Goal: Information Seeking & Learning: Learn about a topic

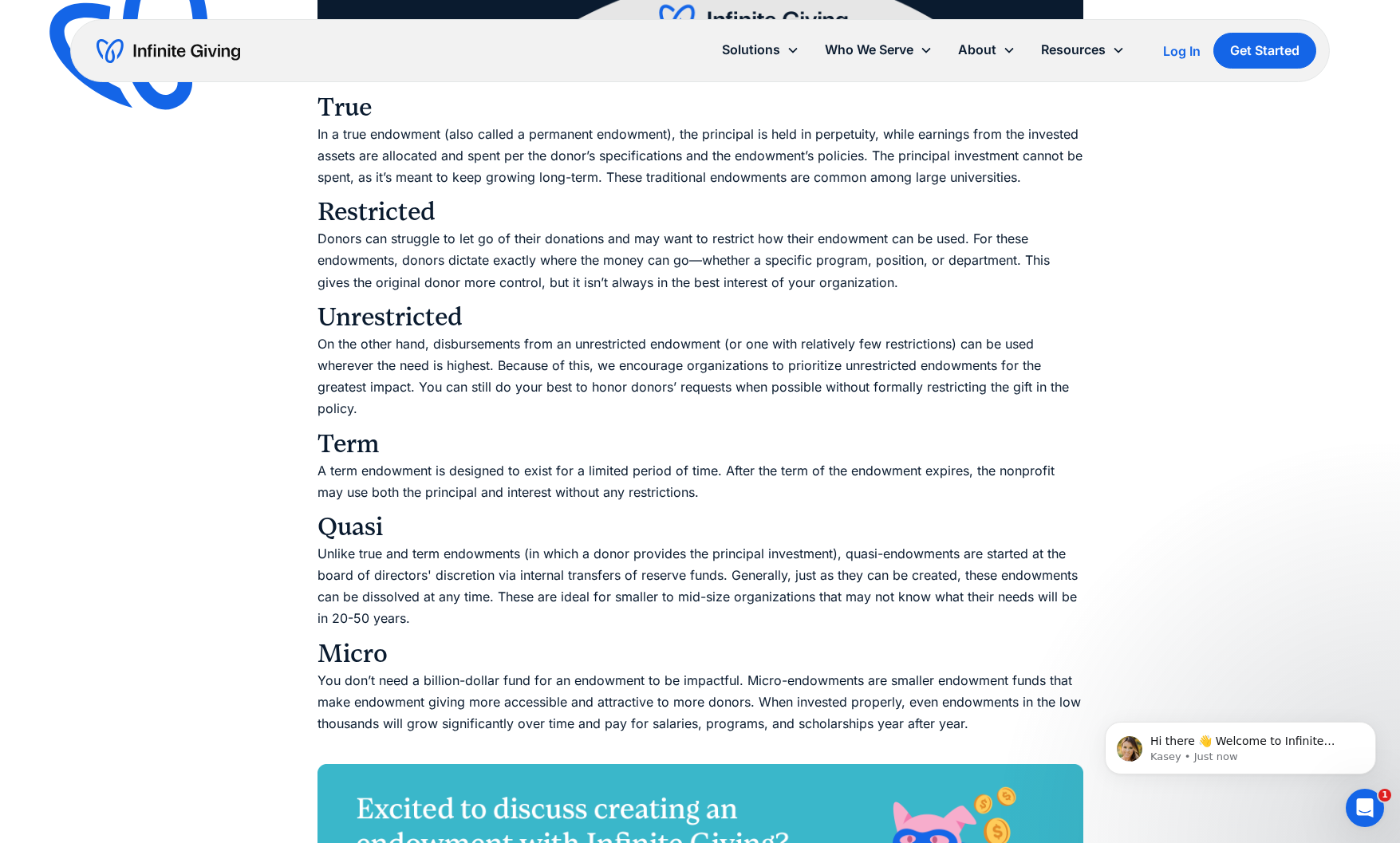
scroll to position [2715, 0]
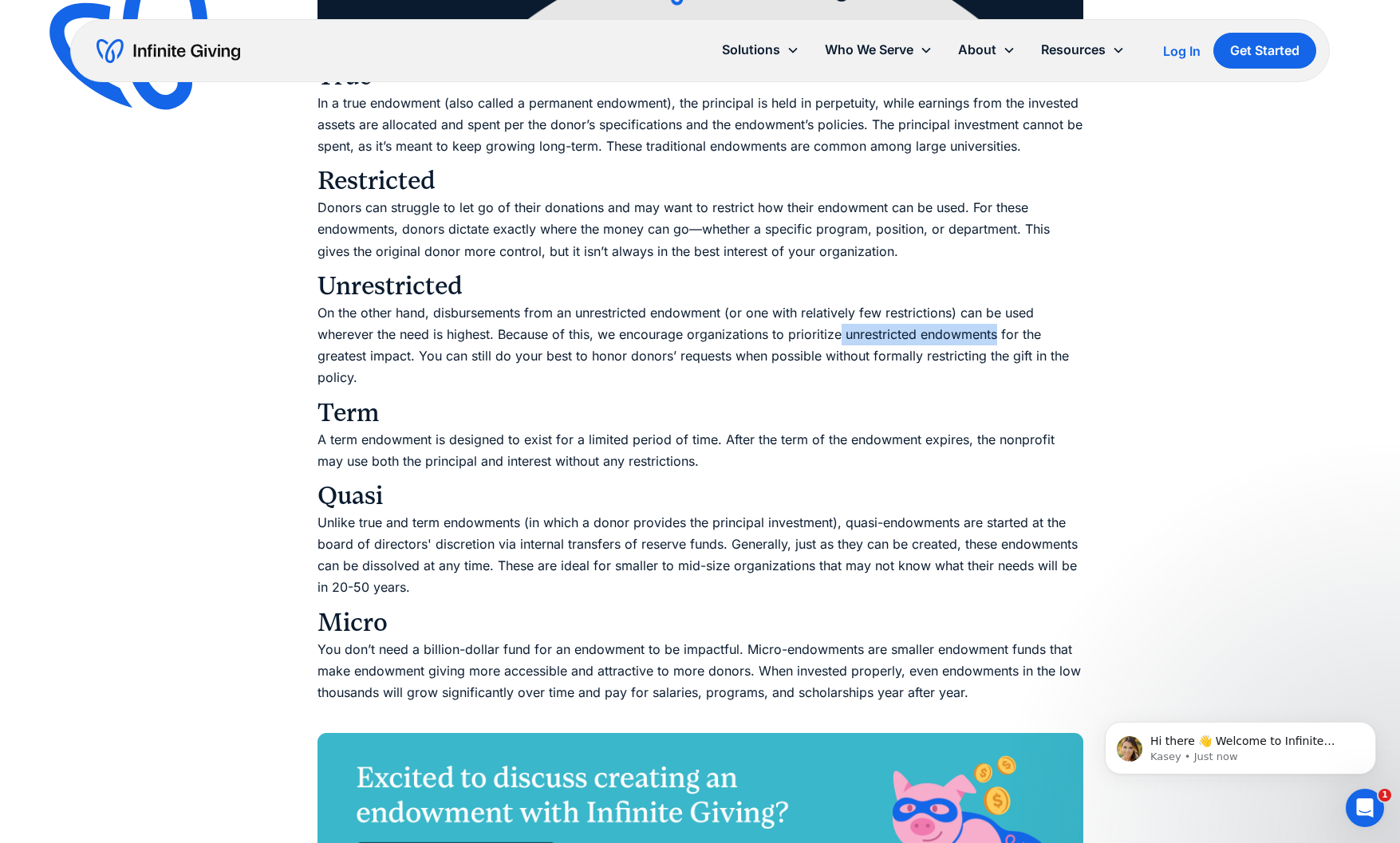
drag, startPoint x: 842, startPoint y: 336, endPoint x: 999, endPoint y: 335, distance: 157.0
click at [999, 335] on p "On the other hand, disbursements from an unrestricted endowment (or one with re…" at bounding box center [700, 346] width 766 height 87
copy p "unrestricted endowments"
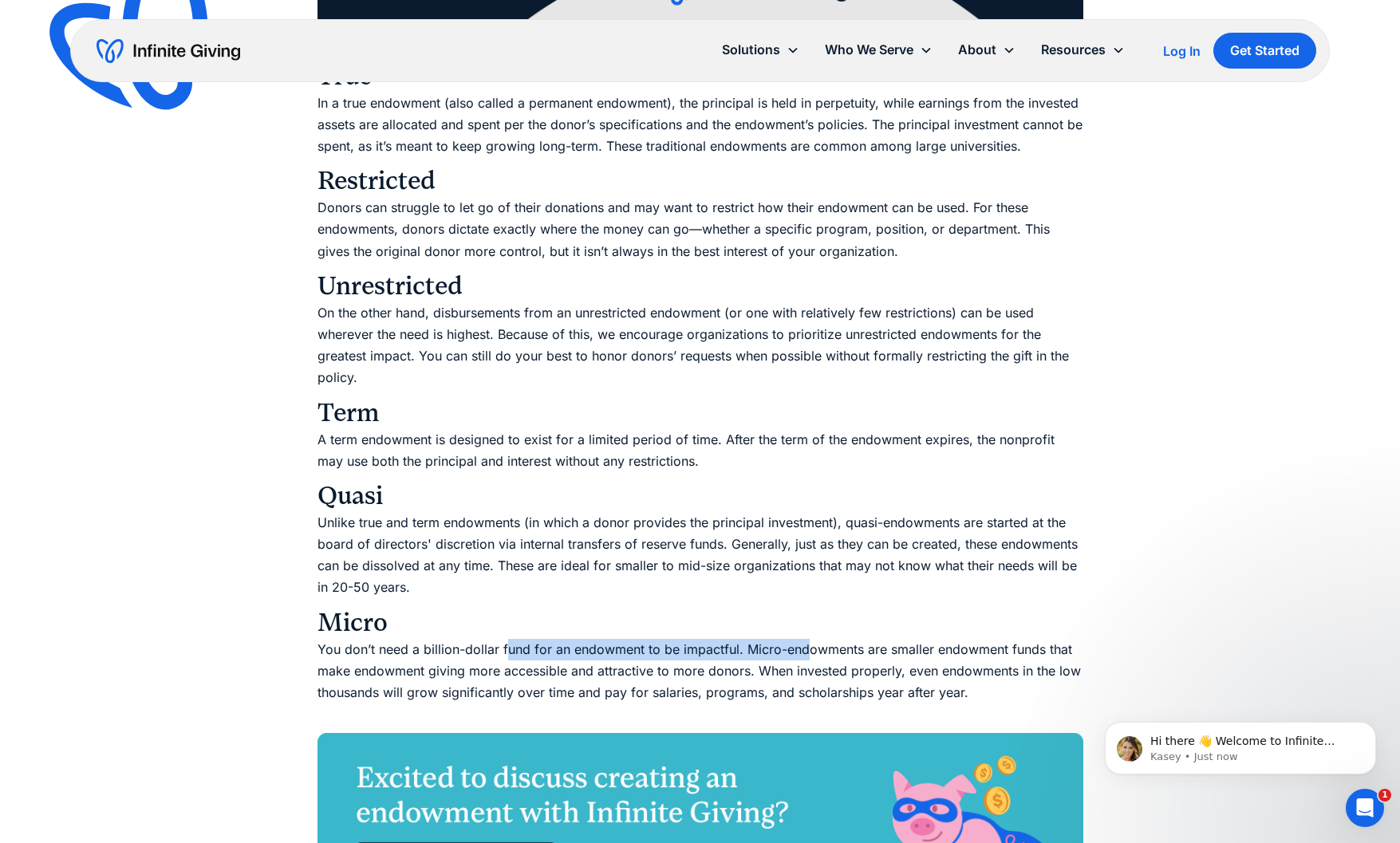
drag, startPoint x: 506, startPoint y: 649, endPoint x: 808, endPoint y: 648, distance: 302.0
click at [808, 648] on p "You don’t need a billion-dollar fund for an endowment to be impactful. Micro-en…" at bounding box center [700, 683] width 766 height 87
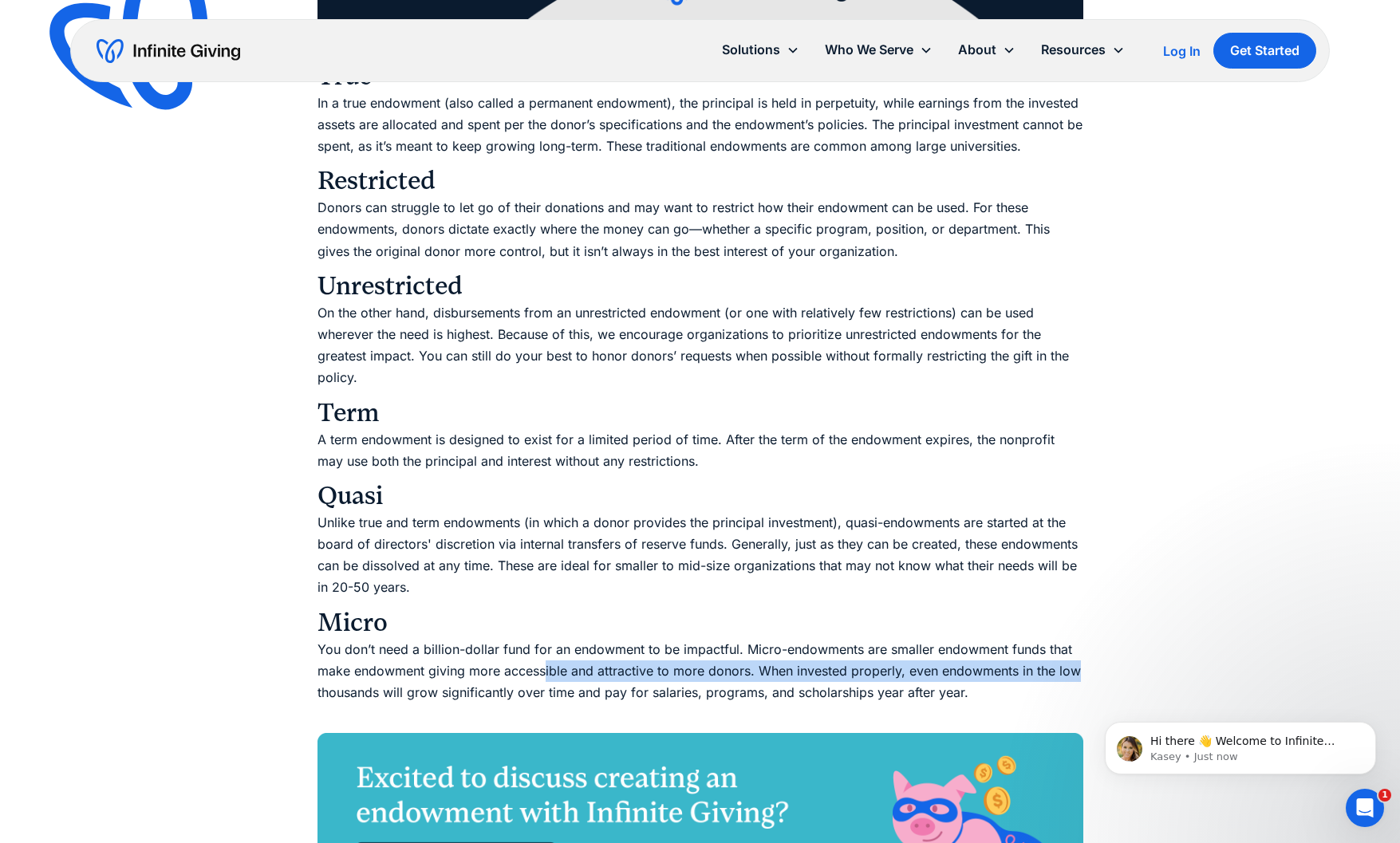
drag, startPoint x: 546, startPoint y: 674, endPoint x: 894, endPoint y: 684, distance: 348.1
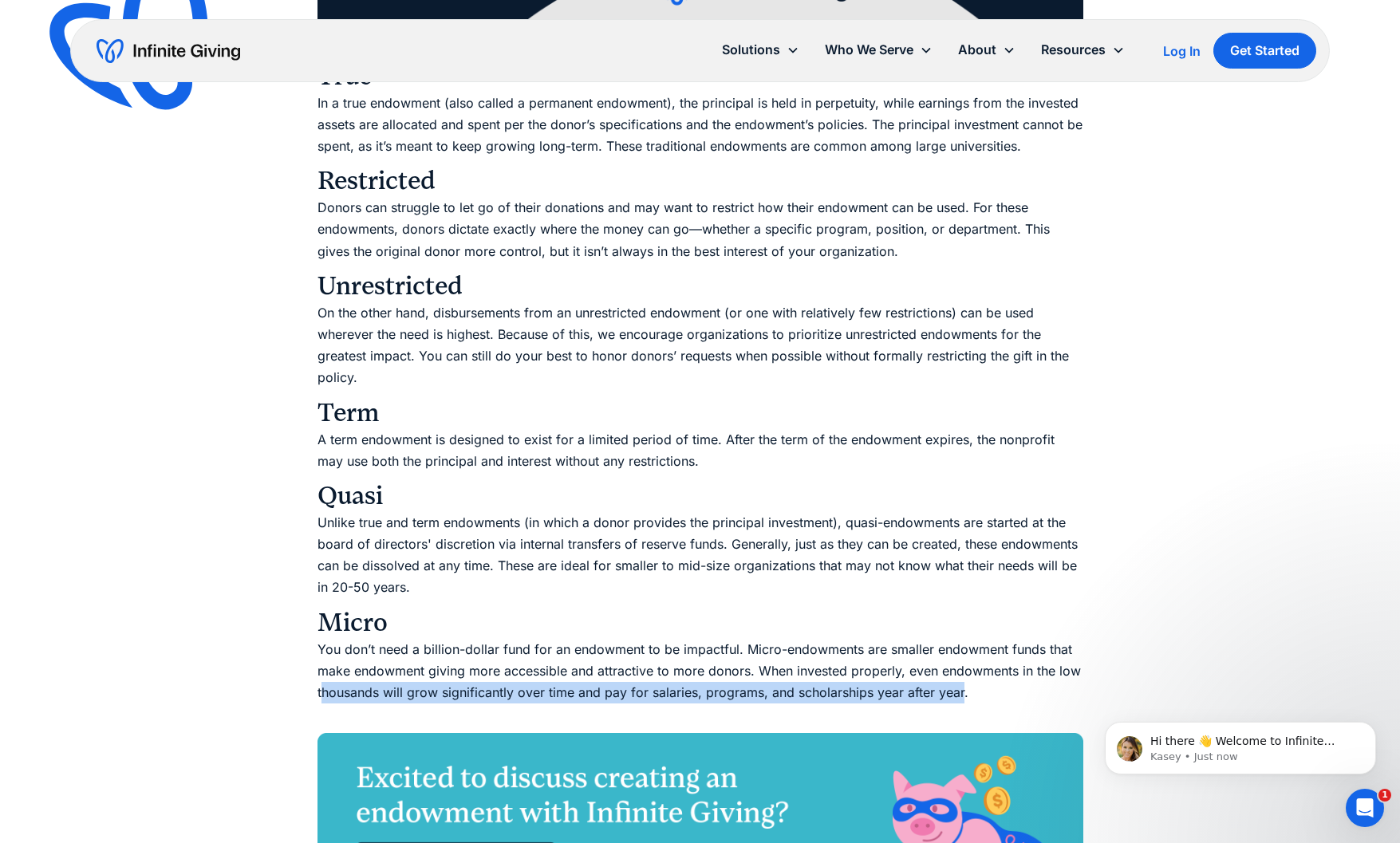
drag, startPoint x: 320, startPoint y: 688, endPoint x: 1337, endPoint y: 629, distance: 1018.7
click at [965, 695] on p "You don’t need a billion-dollar fund for an endowment to be impactful. Micro-en…" at bounding box center [700, 683] width 766 height 87
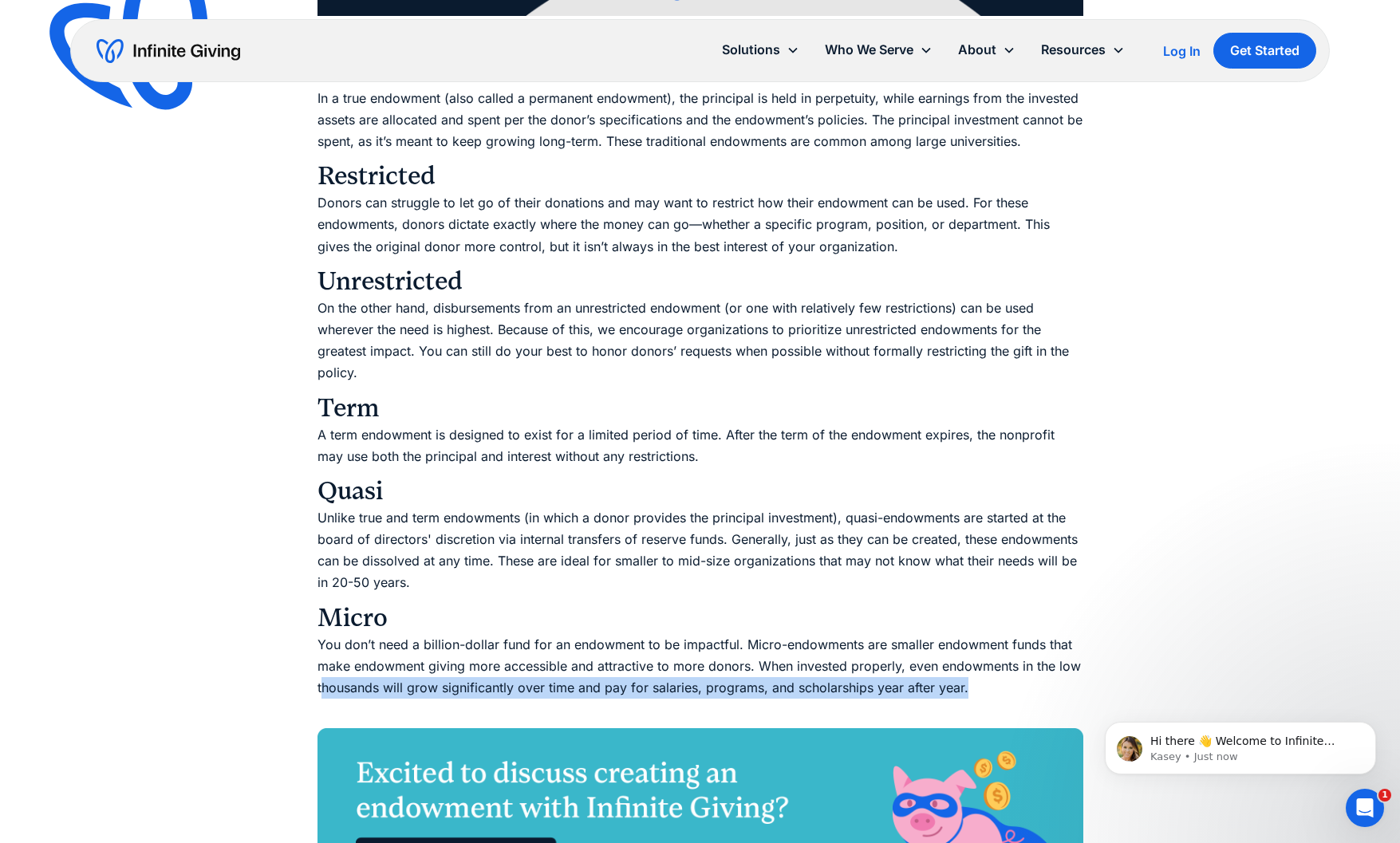
scroll to position [0, 0]
